Goal: Check status: Check status

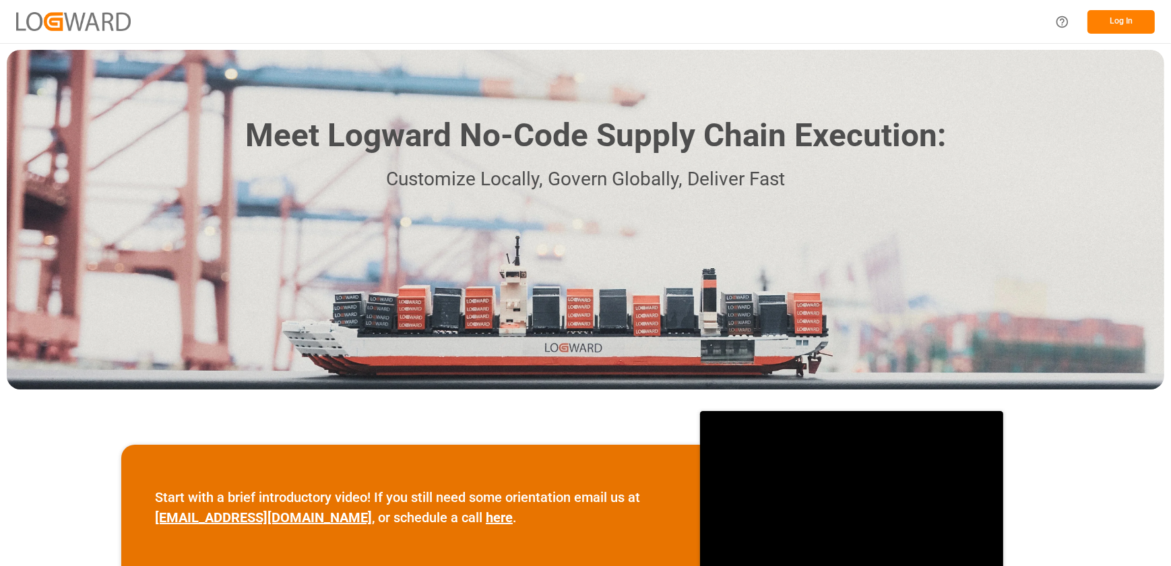
click at [1140, 22] on button "Log In" at bounding box center [1120, 22] width 67 height 24
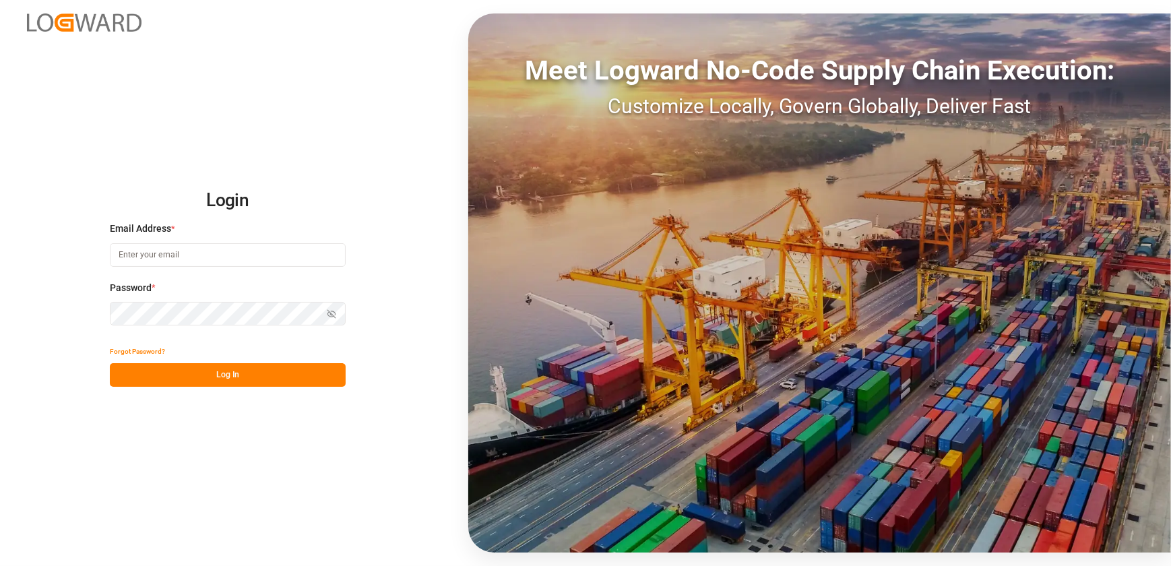
click at [197, 253] on input at bounding box center [228, 255] width 236 height 24
type input "[EMAIL_ADDRESS][DOMAIN_NAME]"
click at [175, 382] on button "Log In" at bounding box center [228, 375] width 236 height 24
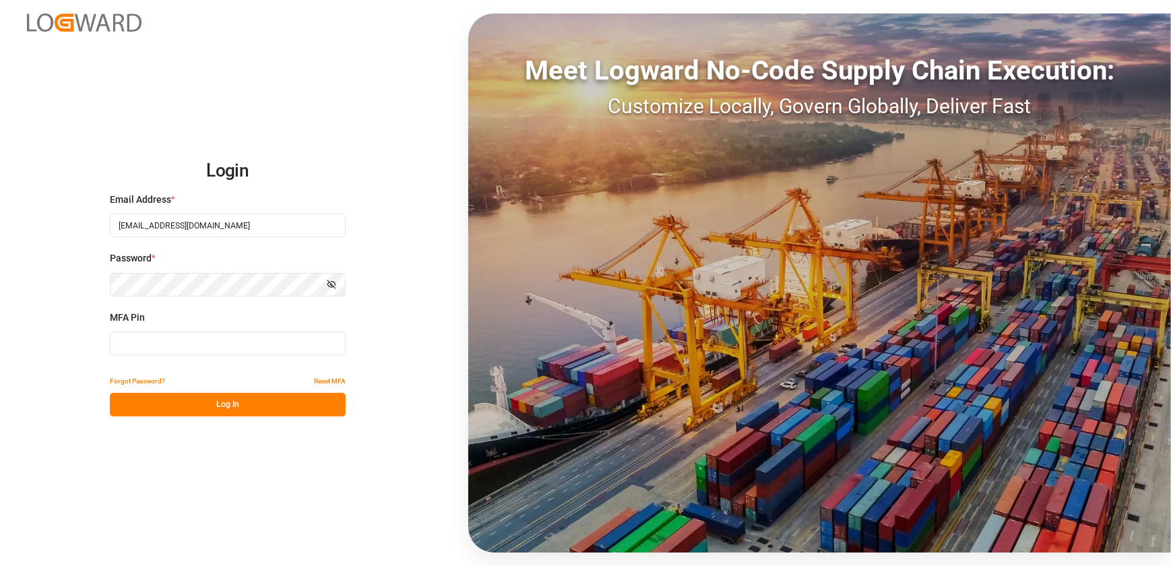
click at [164, 338] on input at bounding box center [228, 343] width 236 height 24
type input "651818"
click at [175, 397] on button "Log In" at bounding box center [228, 405] width 236 height 24
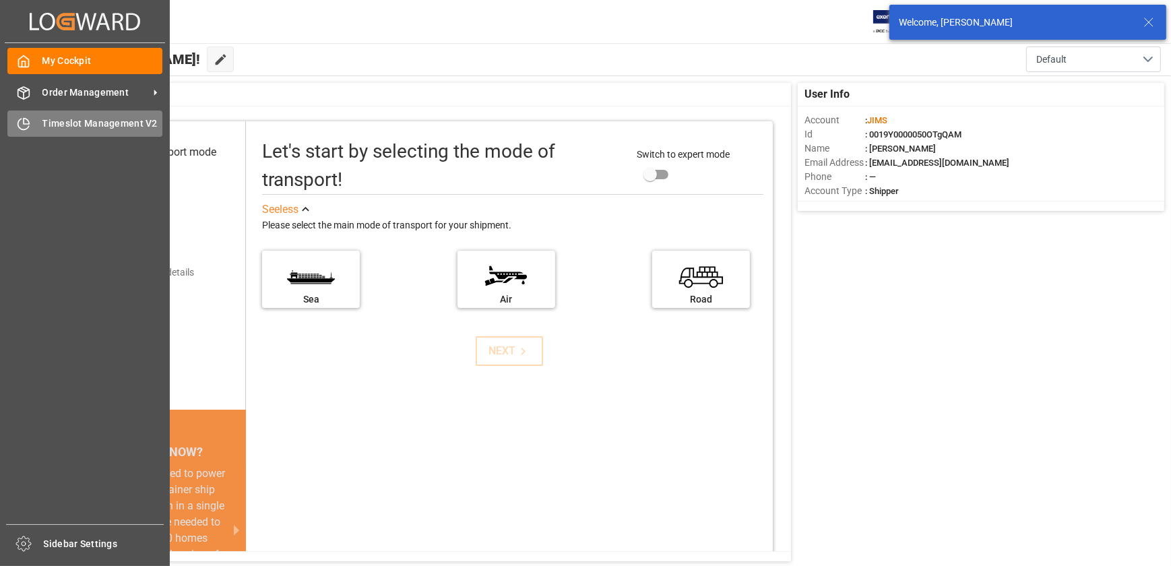
click at [31, 119] on div "Timeslot Management V2 Timeslot Management V2" at bounding box center [84, 123] width 155 height 26
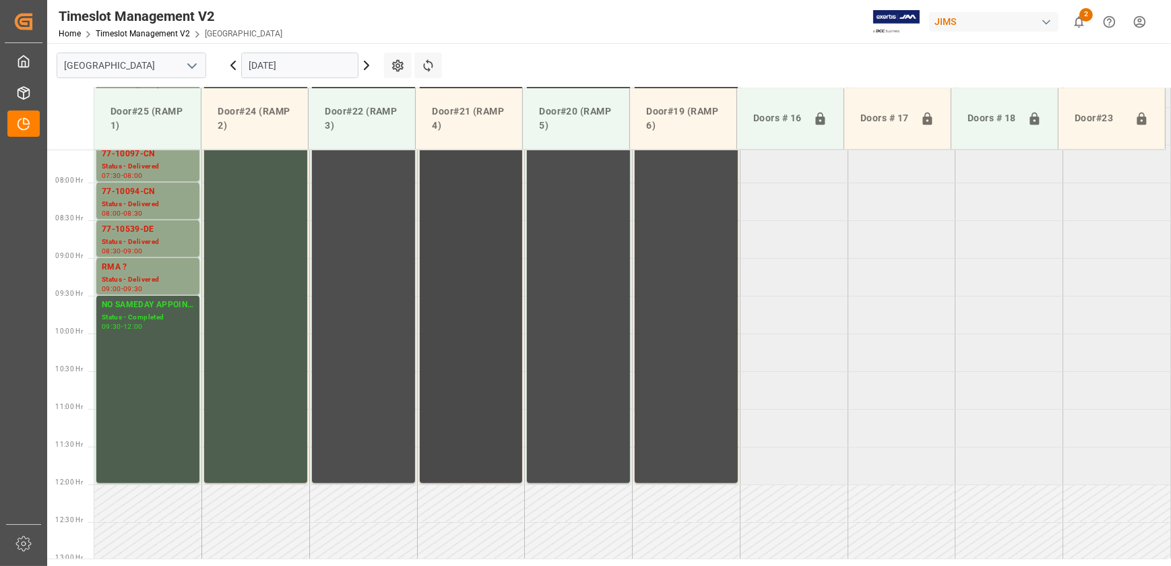
scroll to position [373, 0]
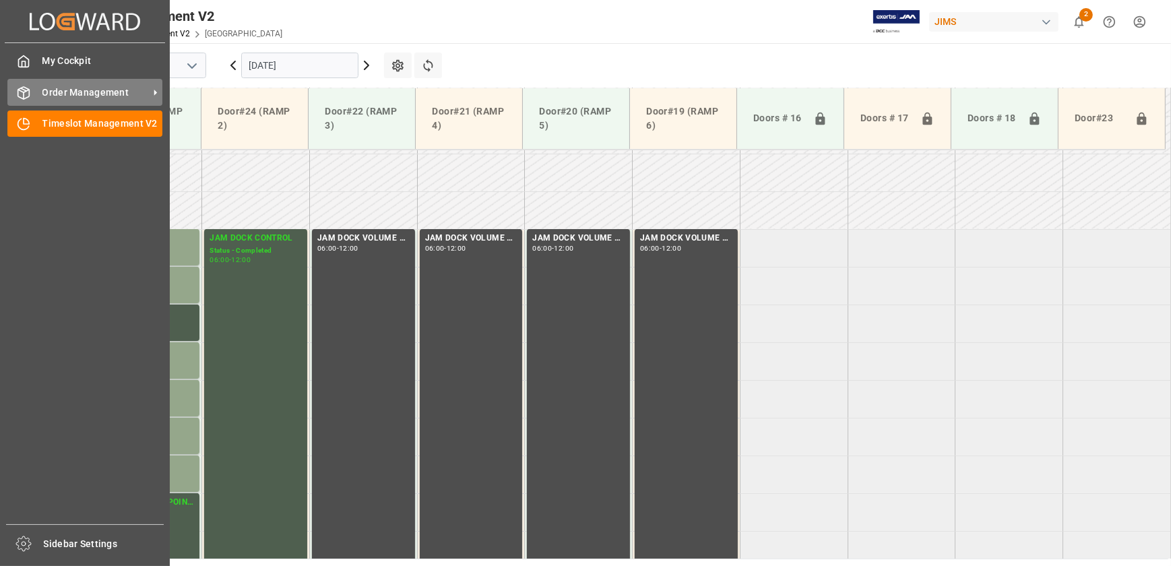
click at [51, 86] on span "Order Management" at bounding box center [95, 93] width 106 height 14
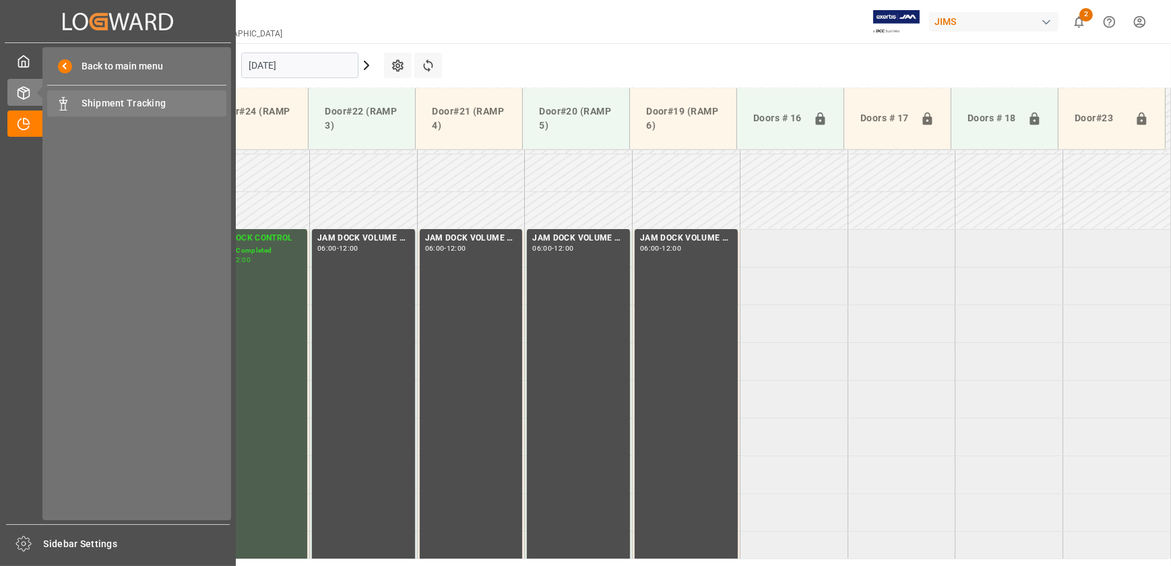
click at [114, 102] on span "Shipment Tracking" at bounding box center [154, 103] width 145 height 14
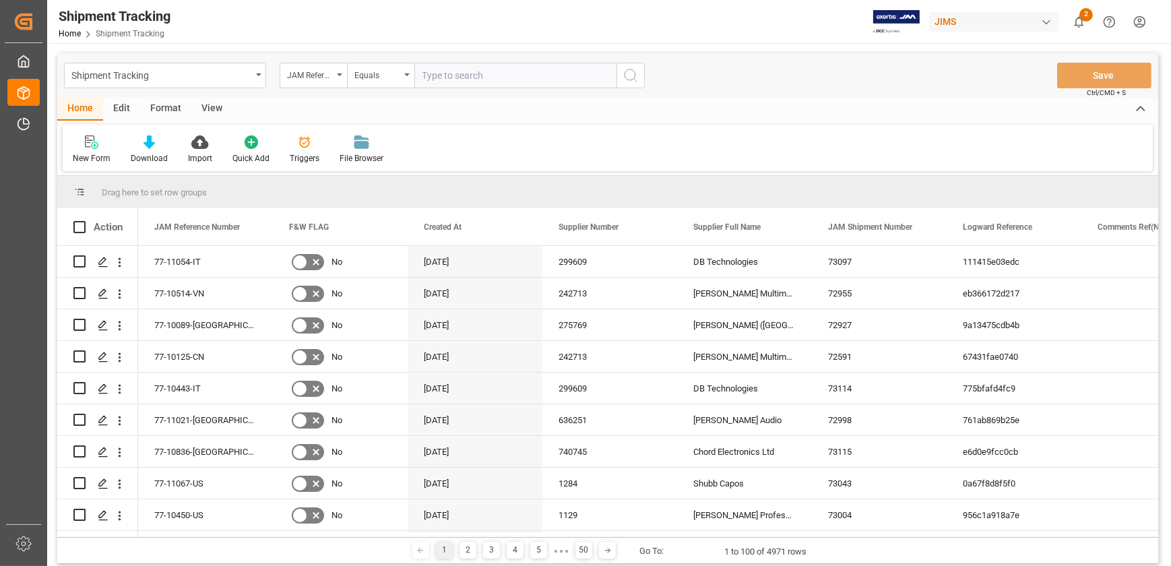
click at [504, 73] on input "text" at bounding box center [515, 76] width 202 height 26
type input "77-11042-[GEOGRAPHIC_DATA]"
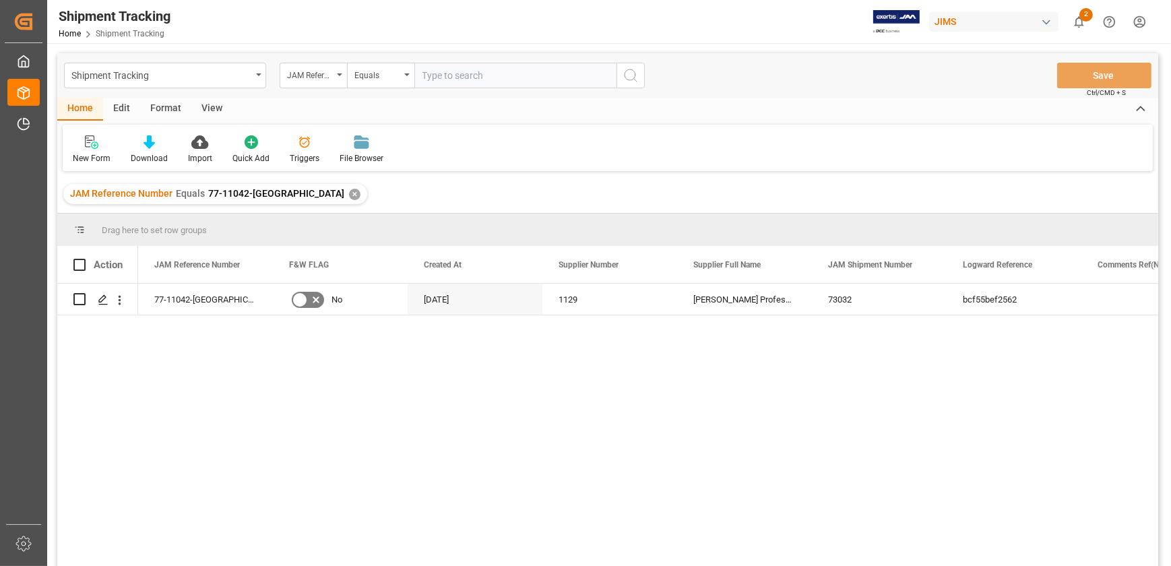
click at [205, 107] on div "View" at bounding box center [211, 109] width 41 height 23
click at [84, 147] on icon at bounding box center [85, 141] width 13 height 13
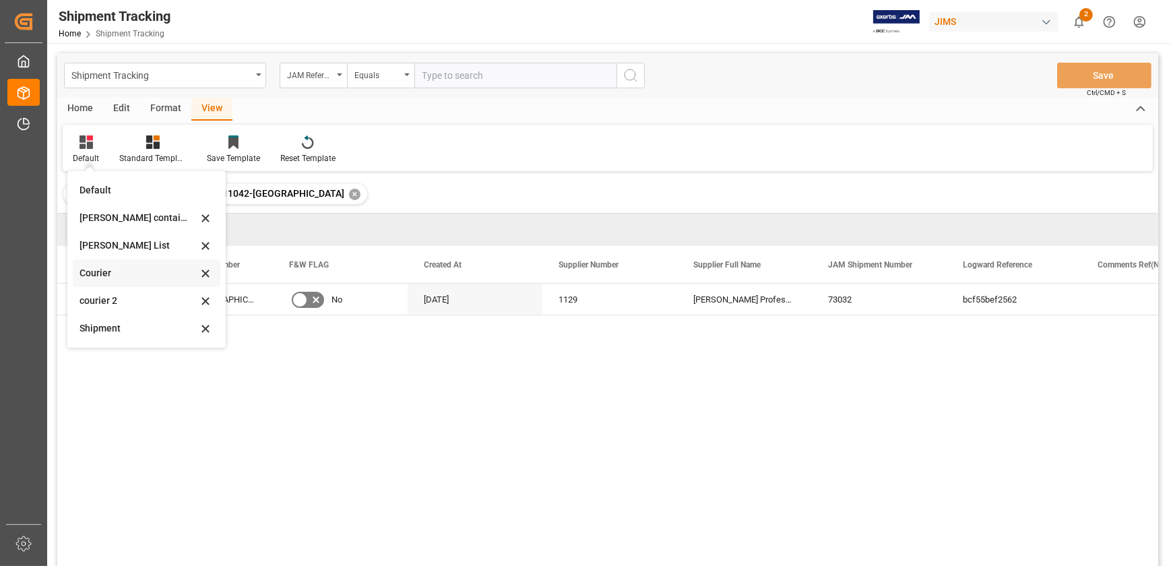
click at [135, 276] on div "Courier" at bounding box center [138, 273] width 118 height 14
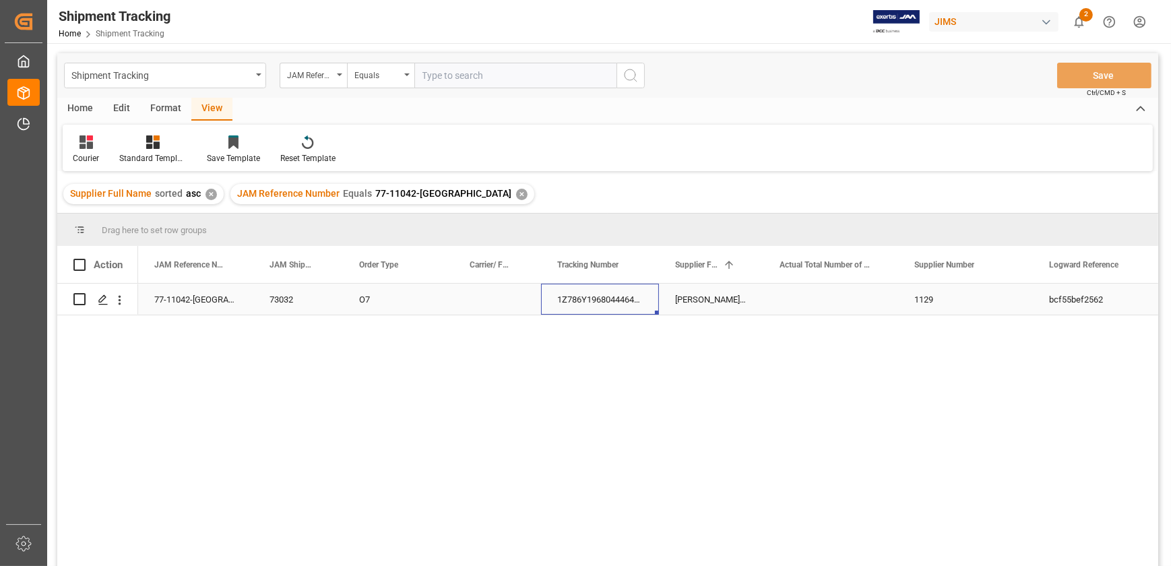
click at [615, 301] on div "1Z786Y196804446440" at bounding box center [600, 299] width 118 height 31
